Goal: Task Accomplishment & Management: Use online tool/utility

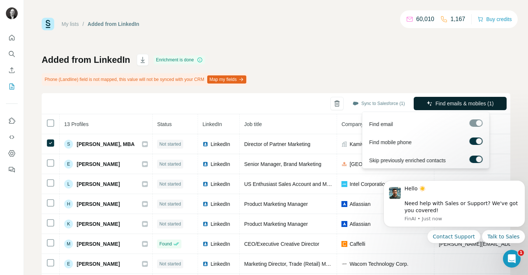
click at [445, 103] on span "Find emails & mobiles (1)" at bounding box center [465, 103] width 58 height 7
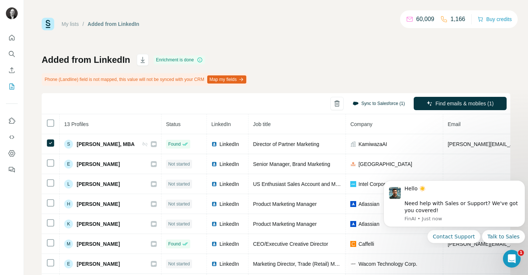
click at [358, 104] on button "Sync to Salesforce (1)" at bounding box center [379, 103] width 63 height 11
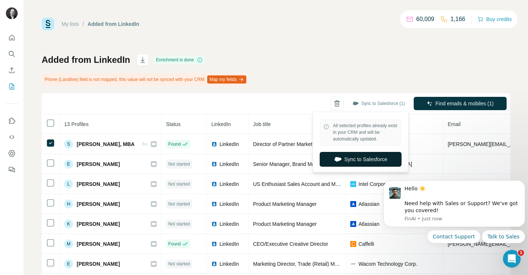
click at [360, 161] on button "Sync to Salesforce" at bounding box center [361, 159] width 82 height 15
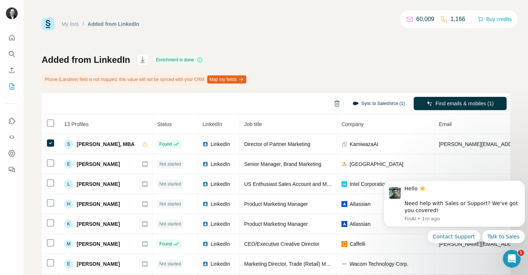
click at [354, 105] on button "Sync to Salesforce (1)" at bounding box center [379, 103] width 63 height 11
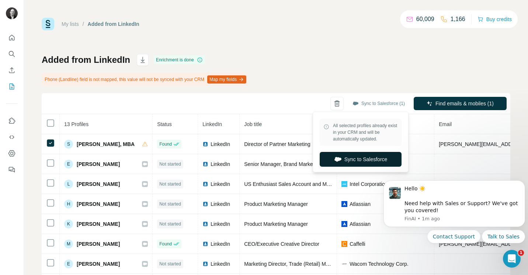
click at [360, 154] on button "Sync to Salesforce" at bounding box center [361, 159] width 82 height 15
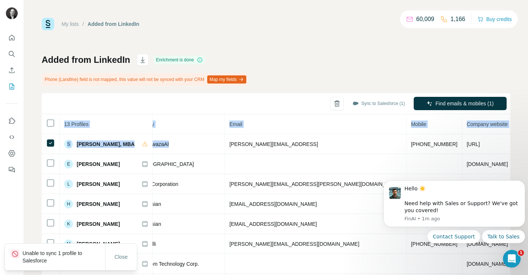
scroll to position [0, 228]
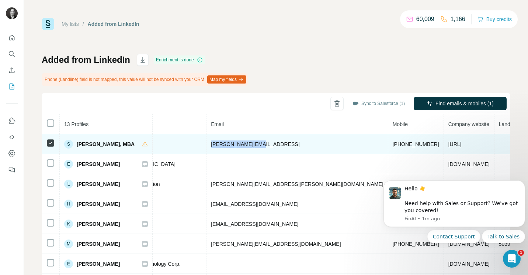
drag, startPoint x: 451, startPoint y: 143, endPoint x: 293, endPoint y: 141, distance: 158.0
click at [293, 141] on td "[PERSON_NAME][EMAIL_ADDRESS]" at bounding box center [298, 144] width 182 height 20
copy span "[PERSON_NAME][EMAIL_ADDRESS]"
